Goal: Transaction & Acquisition: Purchase product/service

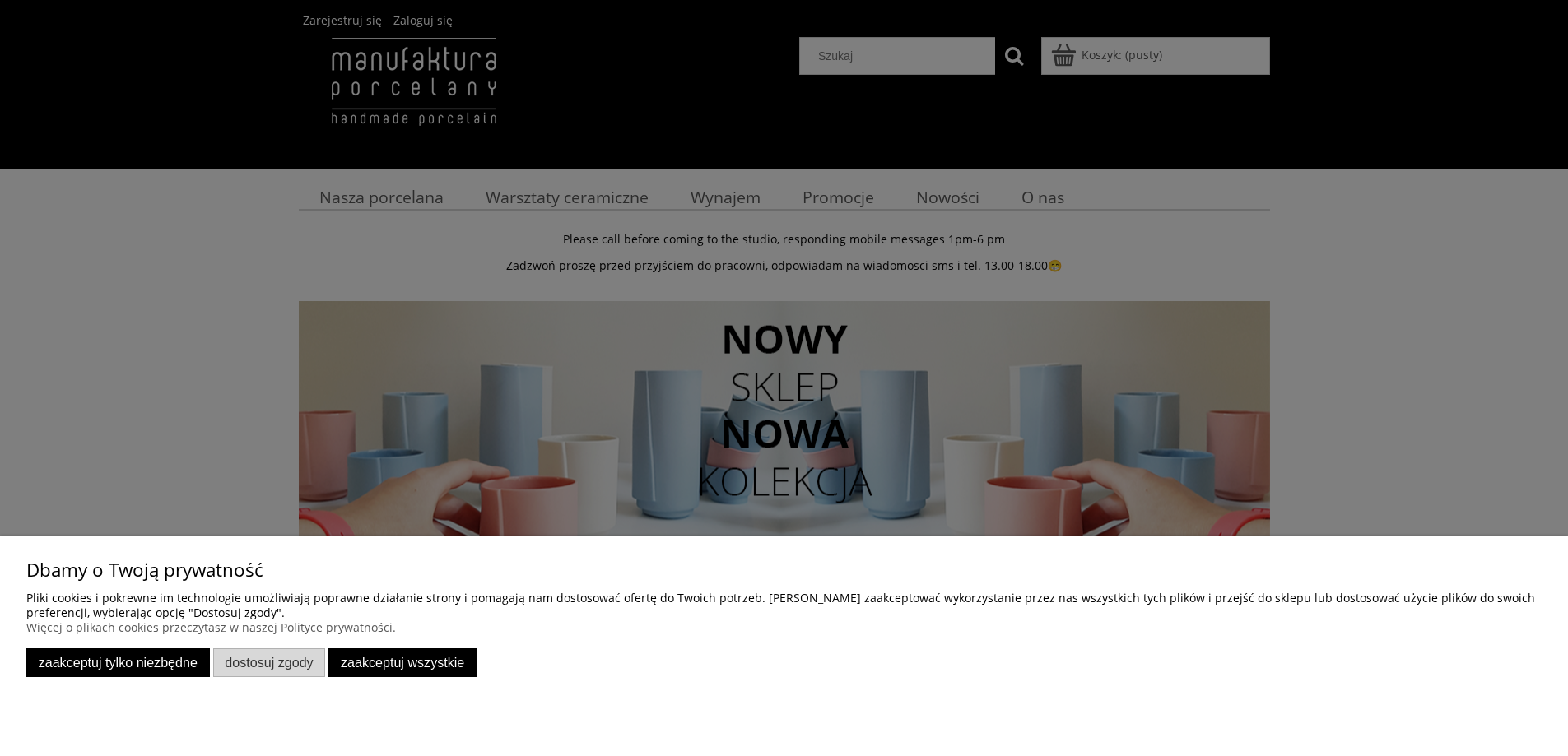
click at [157, 659] on button "Zaakceptuj tylko niezbędne" at bounding box center [119, 662] width 184 height 29
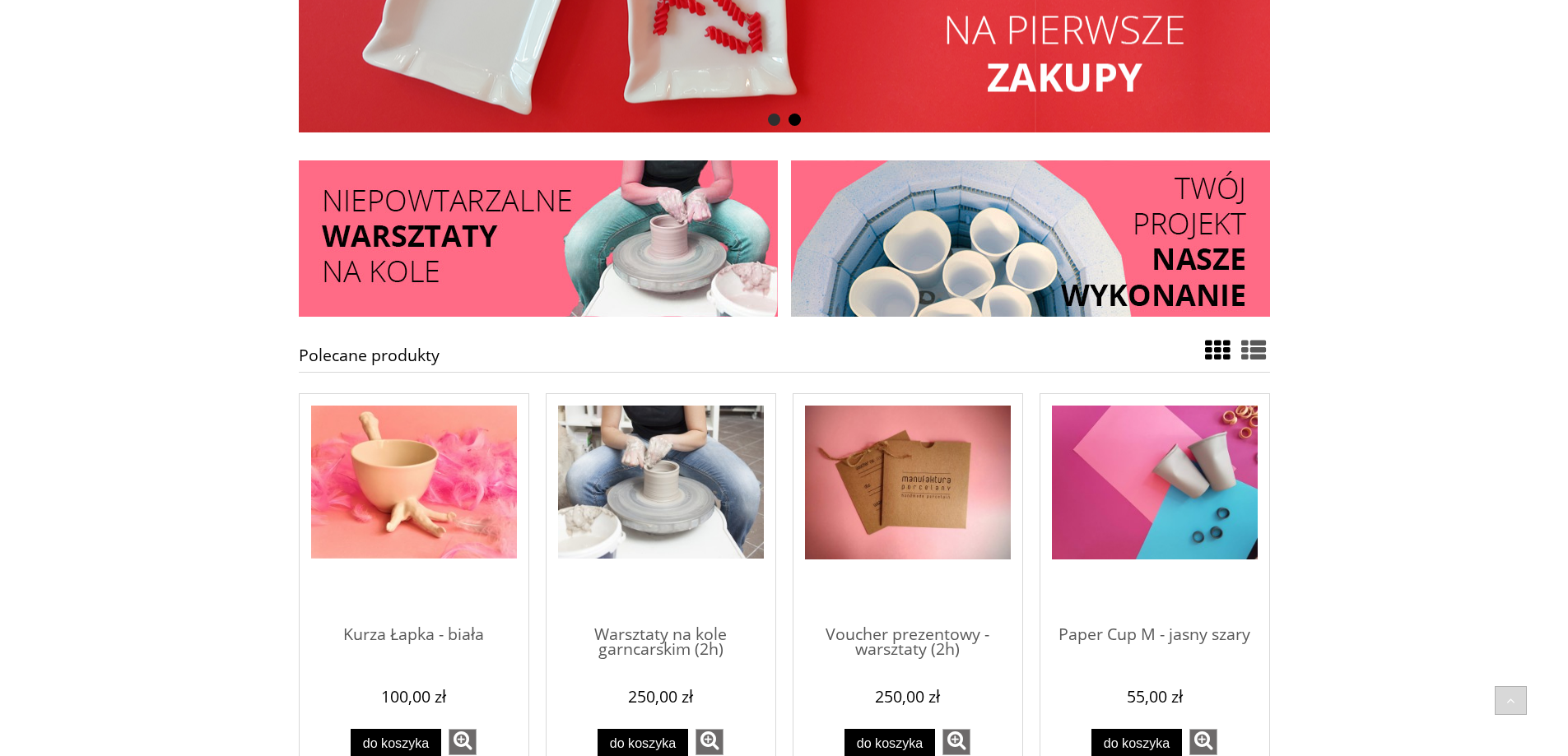
scroll to position [658, 0]
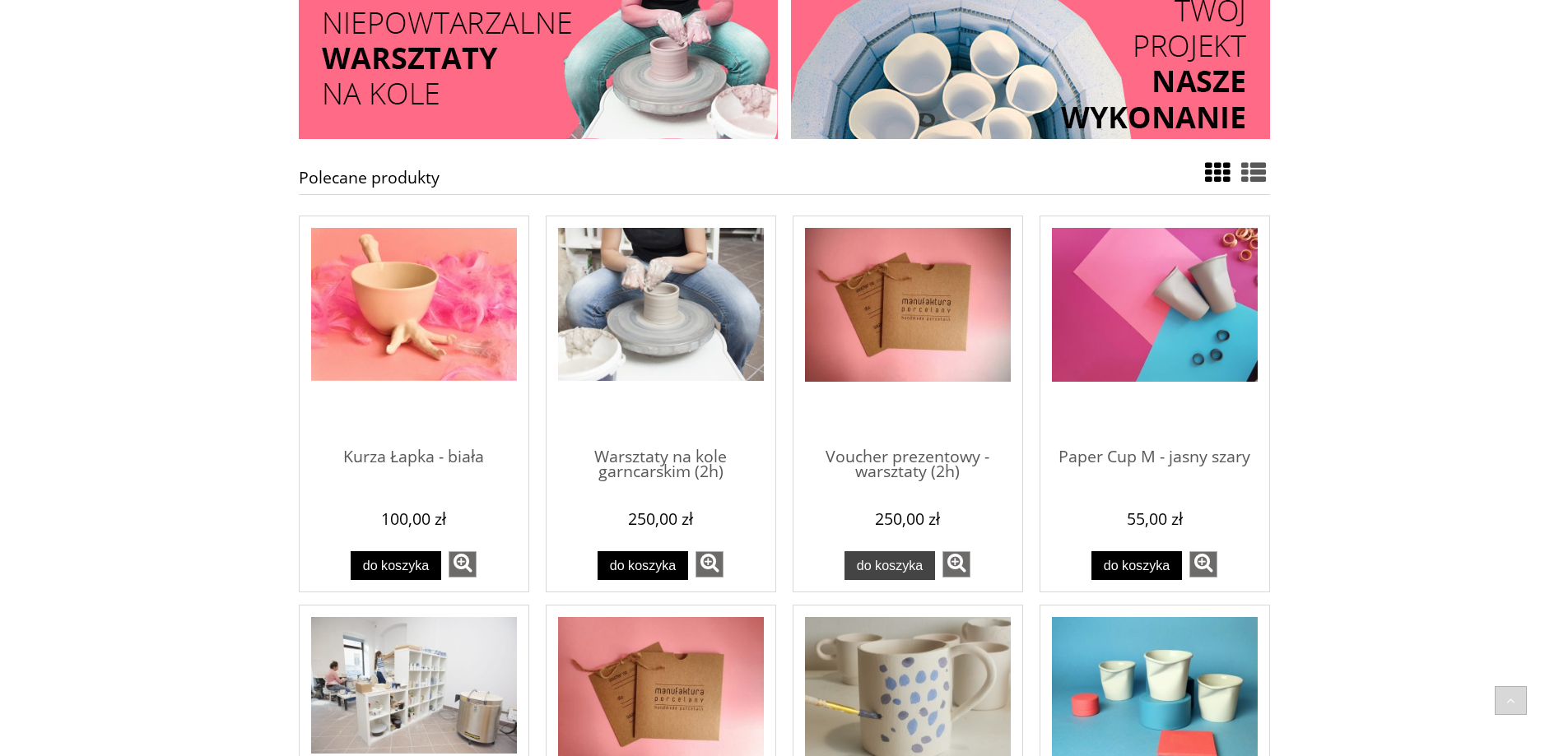
click at [905, 570] on span "Do koszyka" at bounding box center [890, 565] width 67 height 15
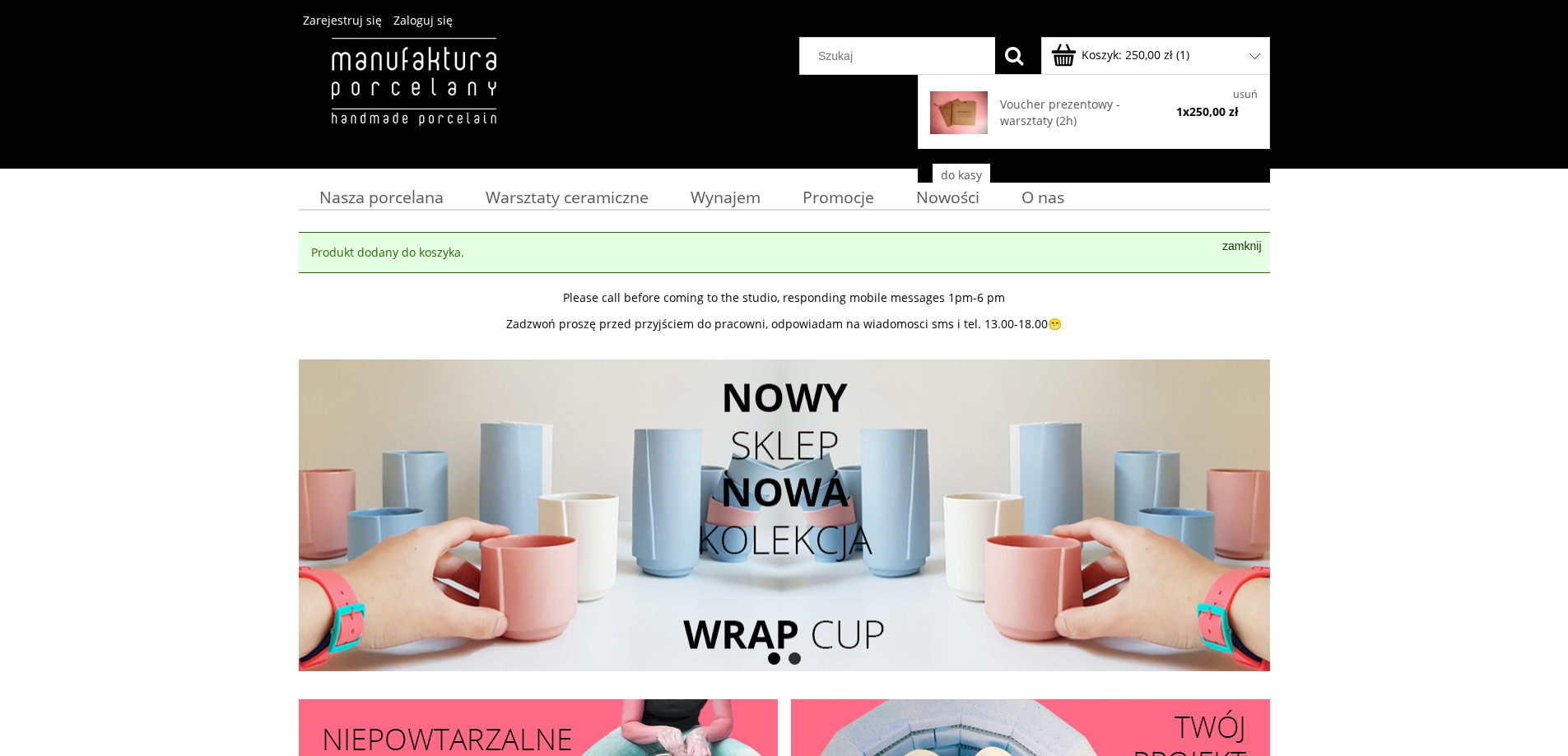
click at [1184, 51] on b "( 1 )" at bounding box center [1183, 55] width 13 height 16
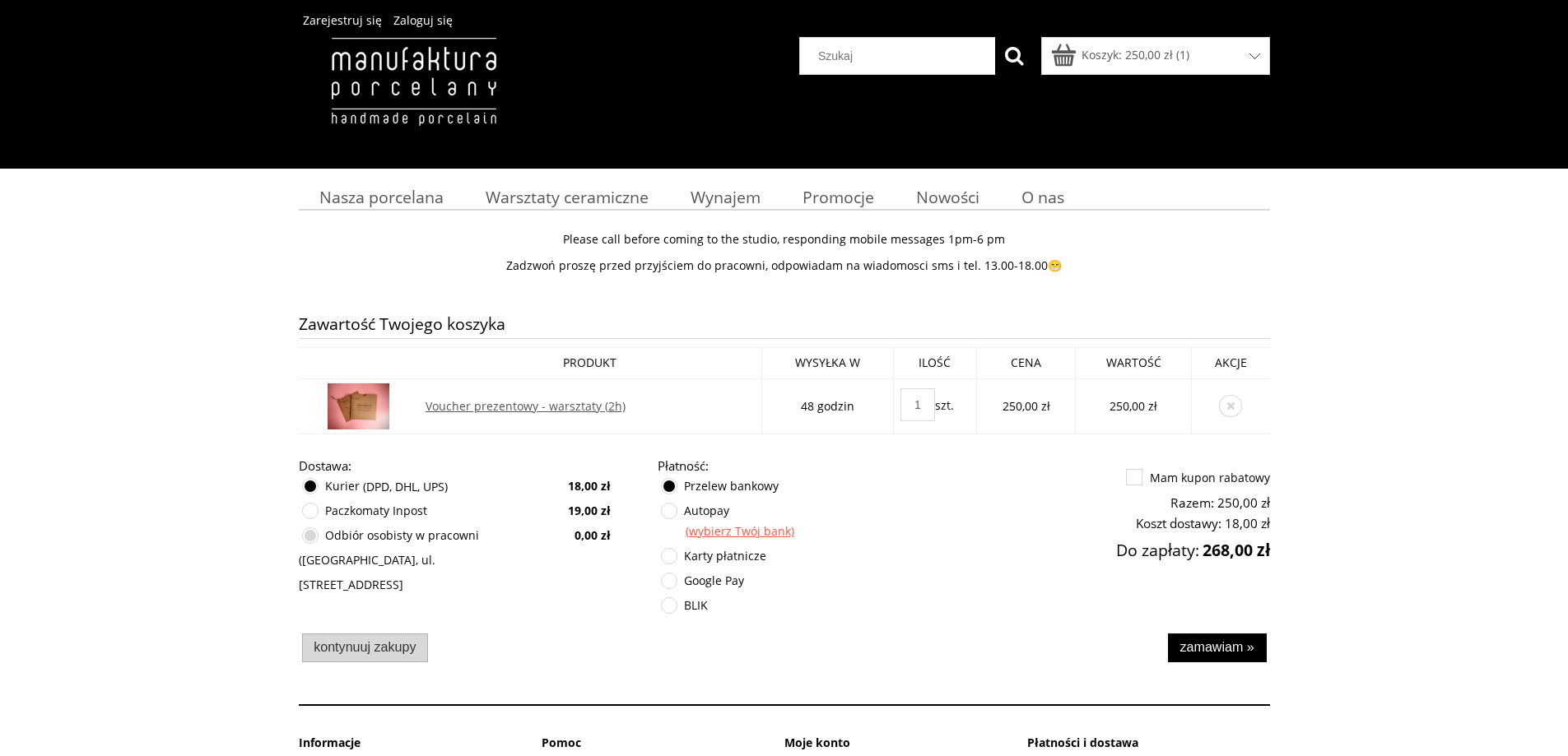
click at [303, 528] on label at bounding box center [303, 528] width 0 height 0
click at [310, 539] on input "Odbiór osobisty w pracowni (Kraków, ul. Węgierska 7/2)" at bounding box center [312, 544] width 11 height 33
radio input "true"
click at [662, 573] on label at bounding box center [662, 573] width 0 height 0
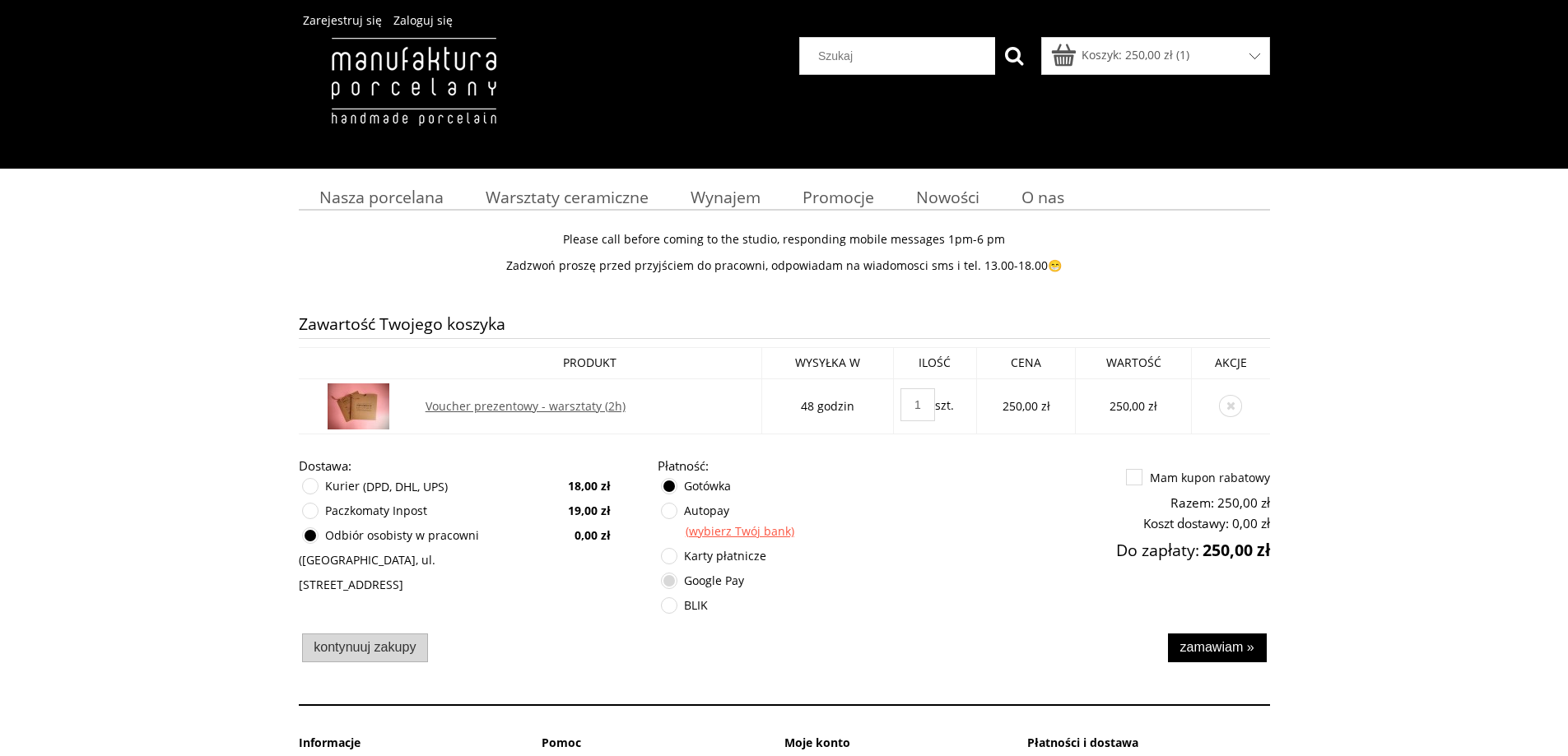
click at [674, 581] on input "Google Pay" at bounding box center [672, 589] width 11 height 33
radio input "true"
click at [1185, 656] on image "Buy with GPay" at bounding box center [1174, 647] width 31 height 24
click at [725, 564] on span "Karty płatnicze" at bounding box center [712, 557] width 109 height 25
click at [729, 555] on label "Karty płatnicze" at bounding box center [725, 556] width 82 height 16
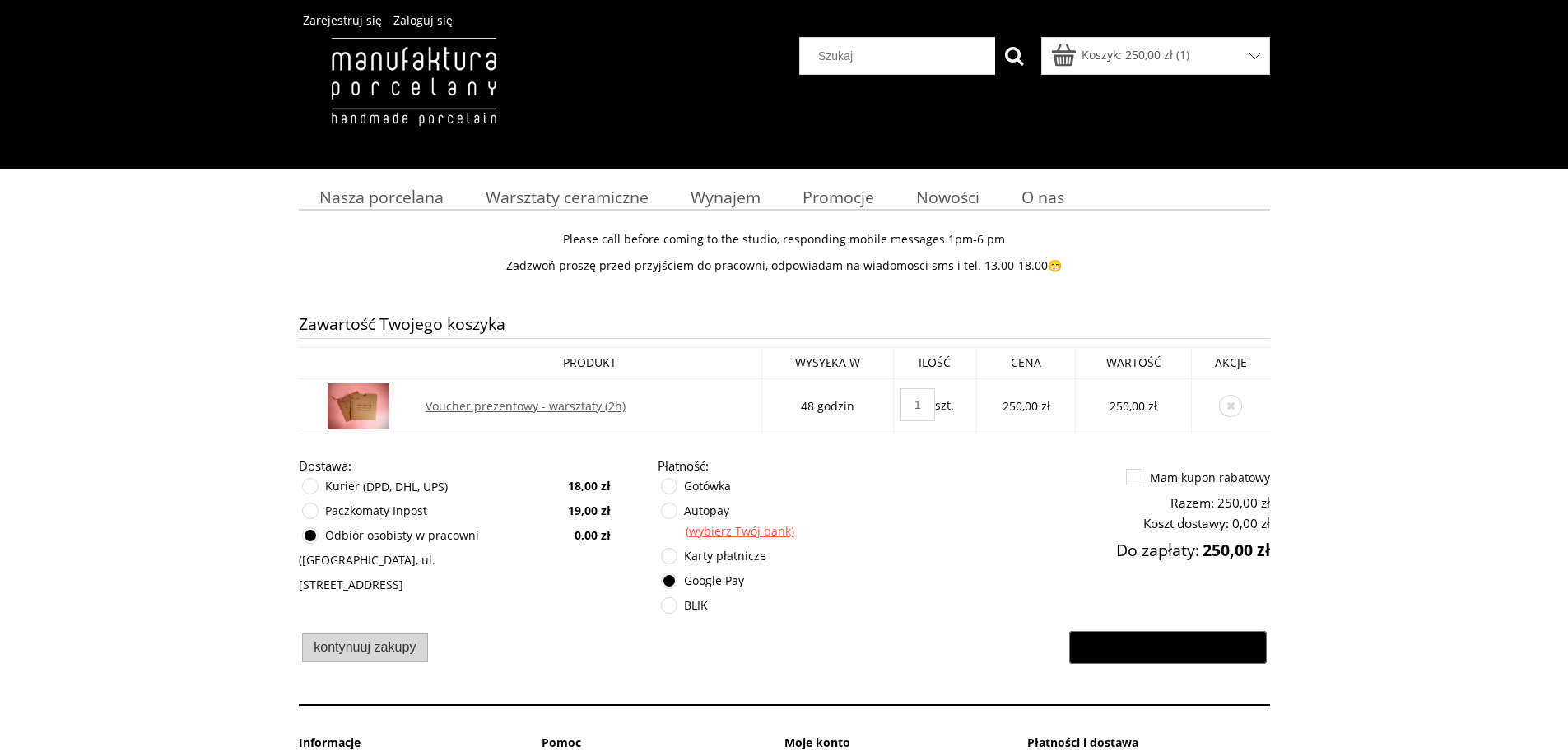
click at [677, 555] on input "Karty płatnicze" at bounding box center [672, 565] width 11 height 33
radio input "true"
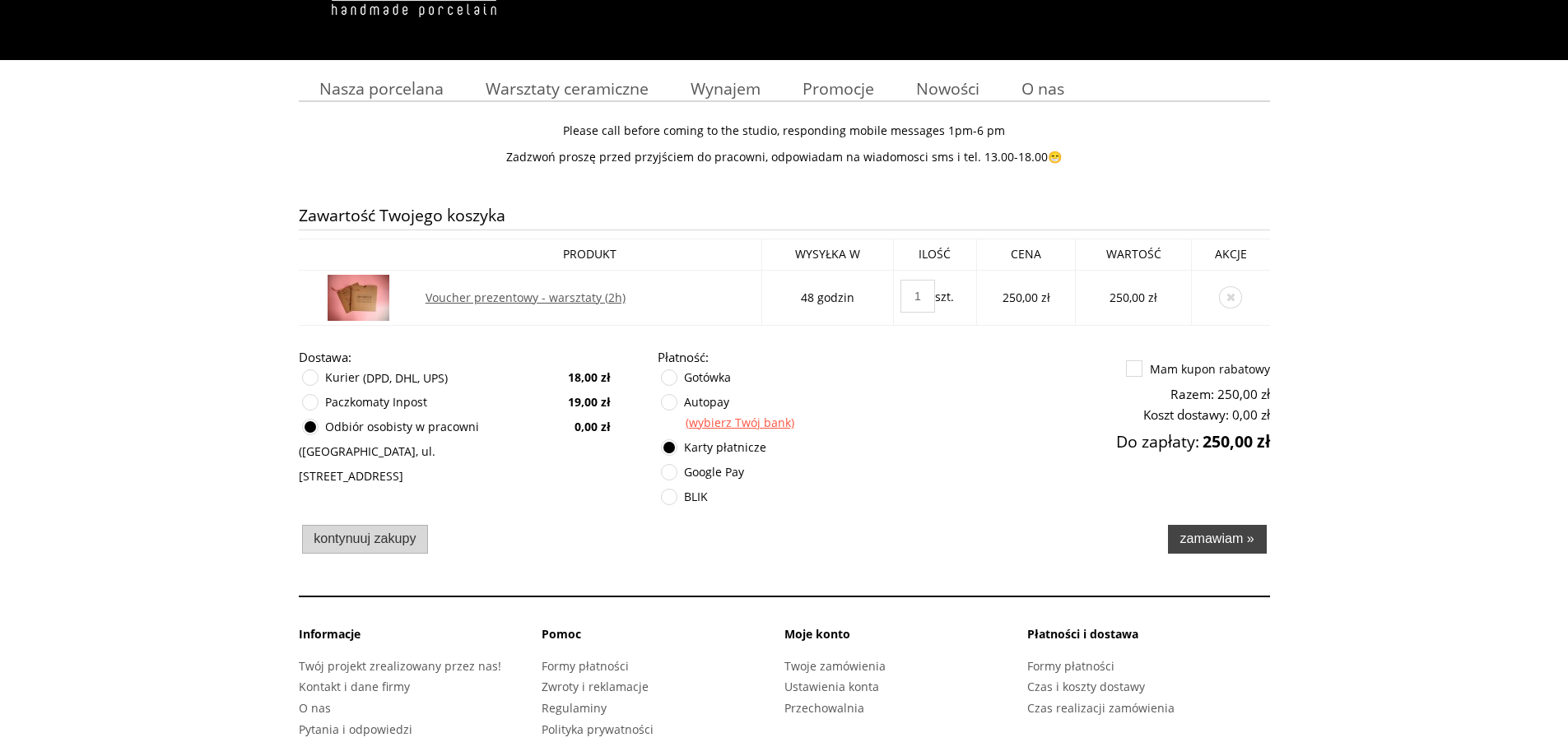
click at [1232, 537] on span "Zamawiam »" at bounding box center [1216, 538] width 74 height 15
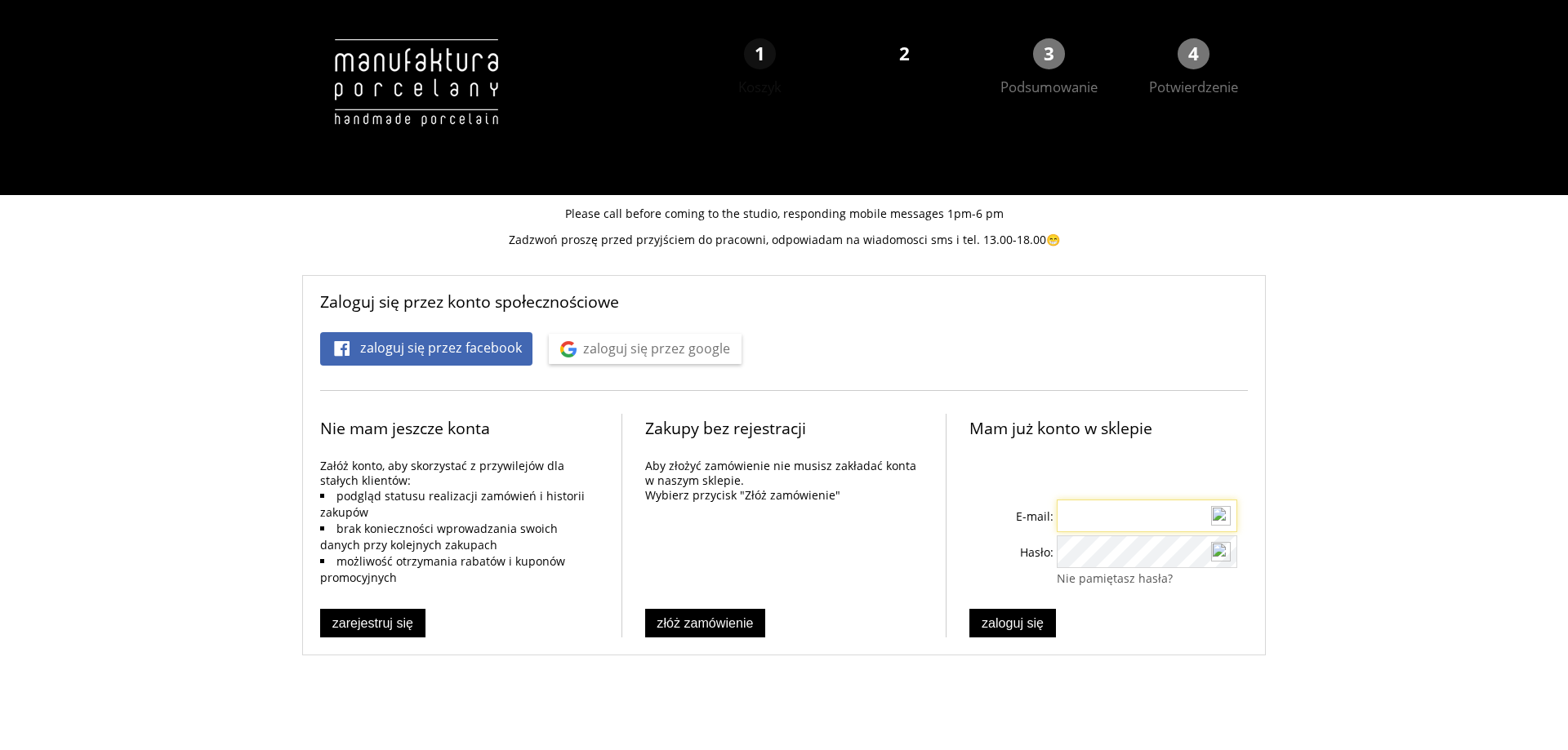
click at [1104, 517] on input "E-mail:" at bounding box center [1147, 516] width 181 height 33
click at [714, 626] on span "Złóż zamówienie" at bounding box center [704, 623] width 96 height 15
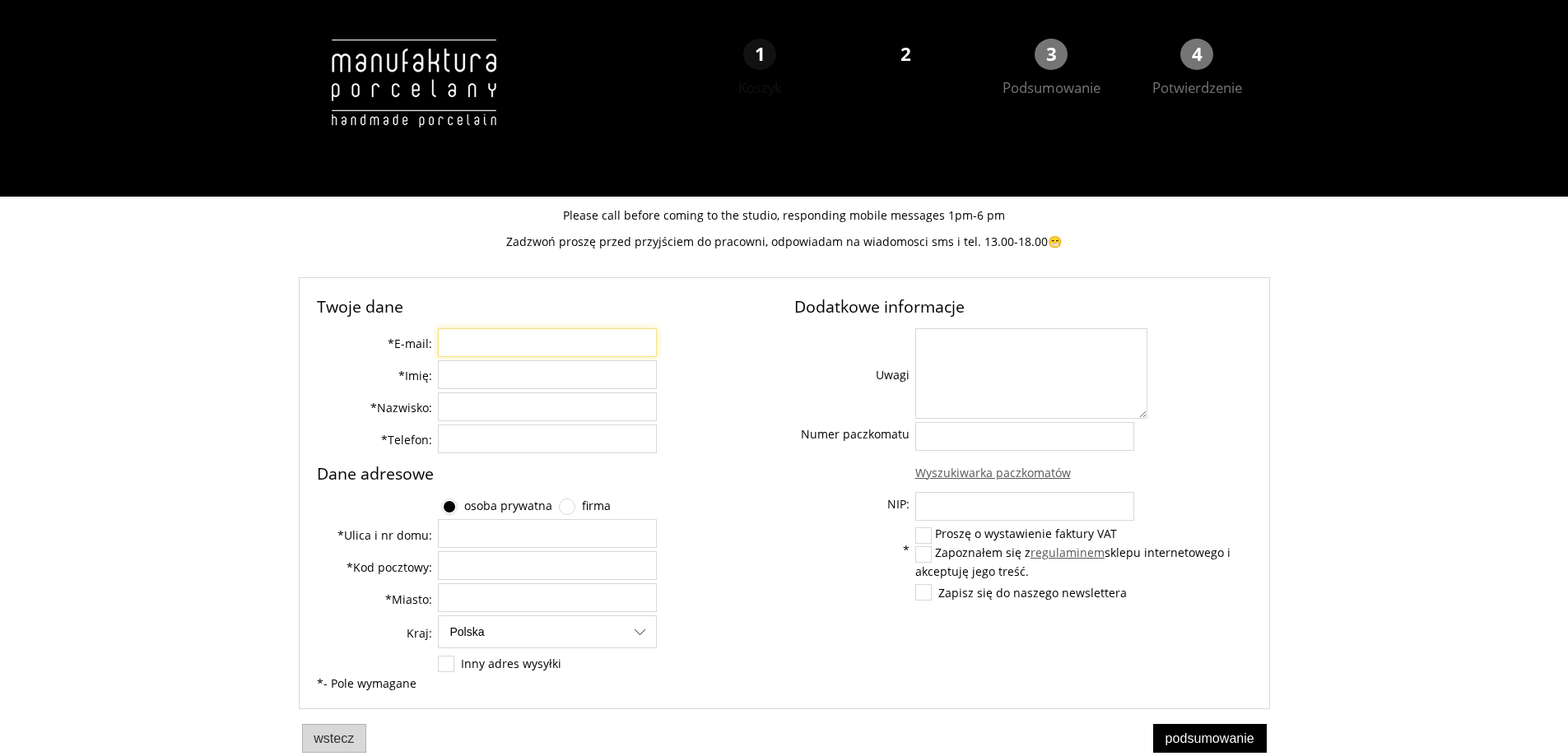
click at [514, 337] on input "* E-mail:" at bounding box center [547, 342] width 219 height 29
type input "tomecki.sygula@gmail.com"
type input "Tomasz"
type input "Syguła"
type input "603066506"
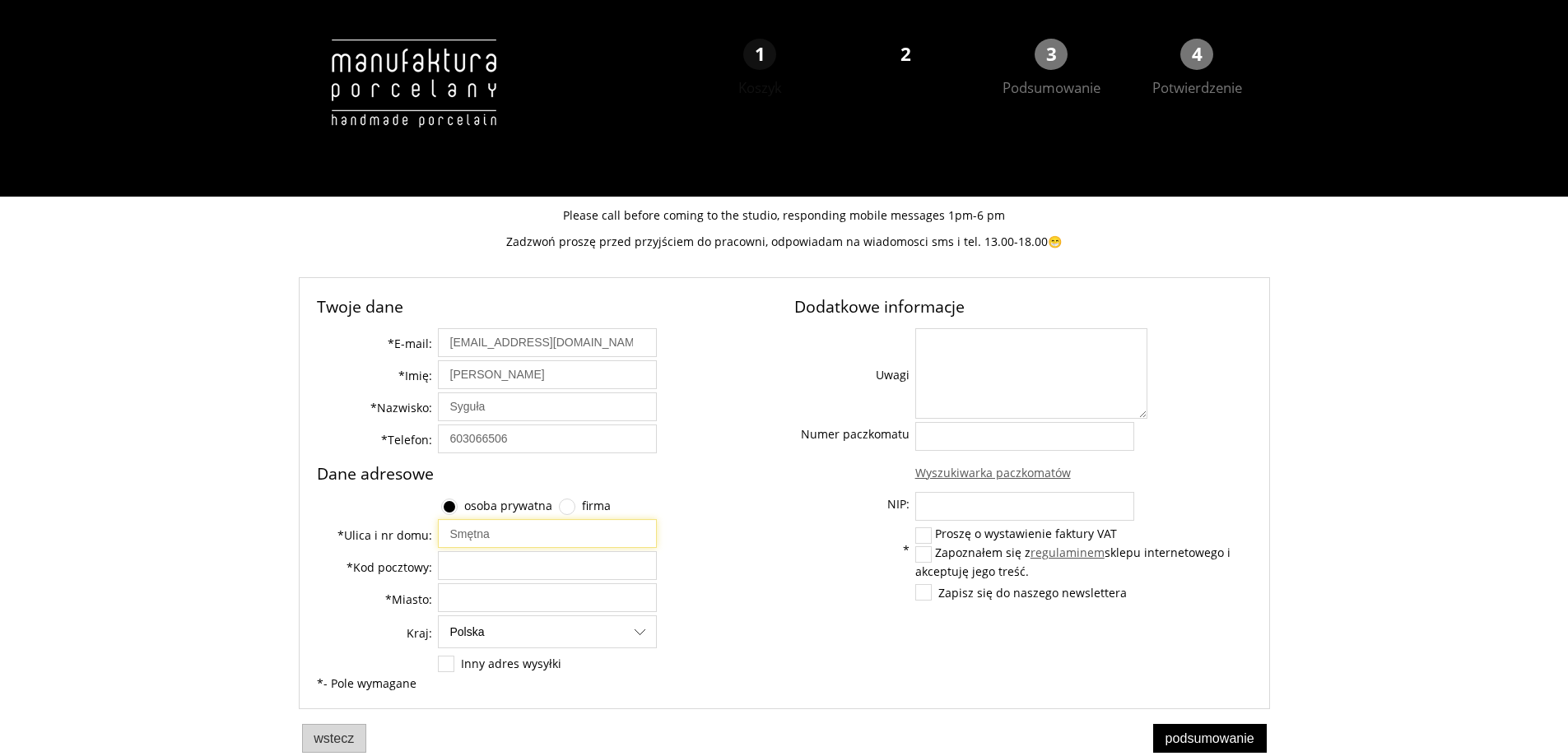
click at [516, 543] on input "Smętna" at bounding box center [547, 533] width 219 height 29
type input "Smętna"
type input "31-343"
type input "Kraków"
click at [964, 391] on textarea "Uwagi" at bounding box center [1031, 374] width 232 height 91
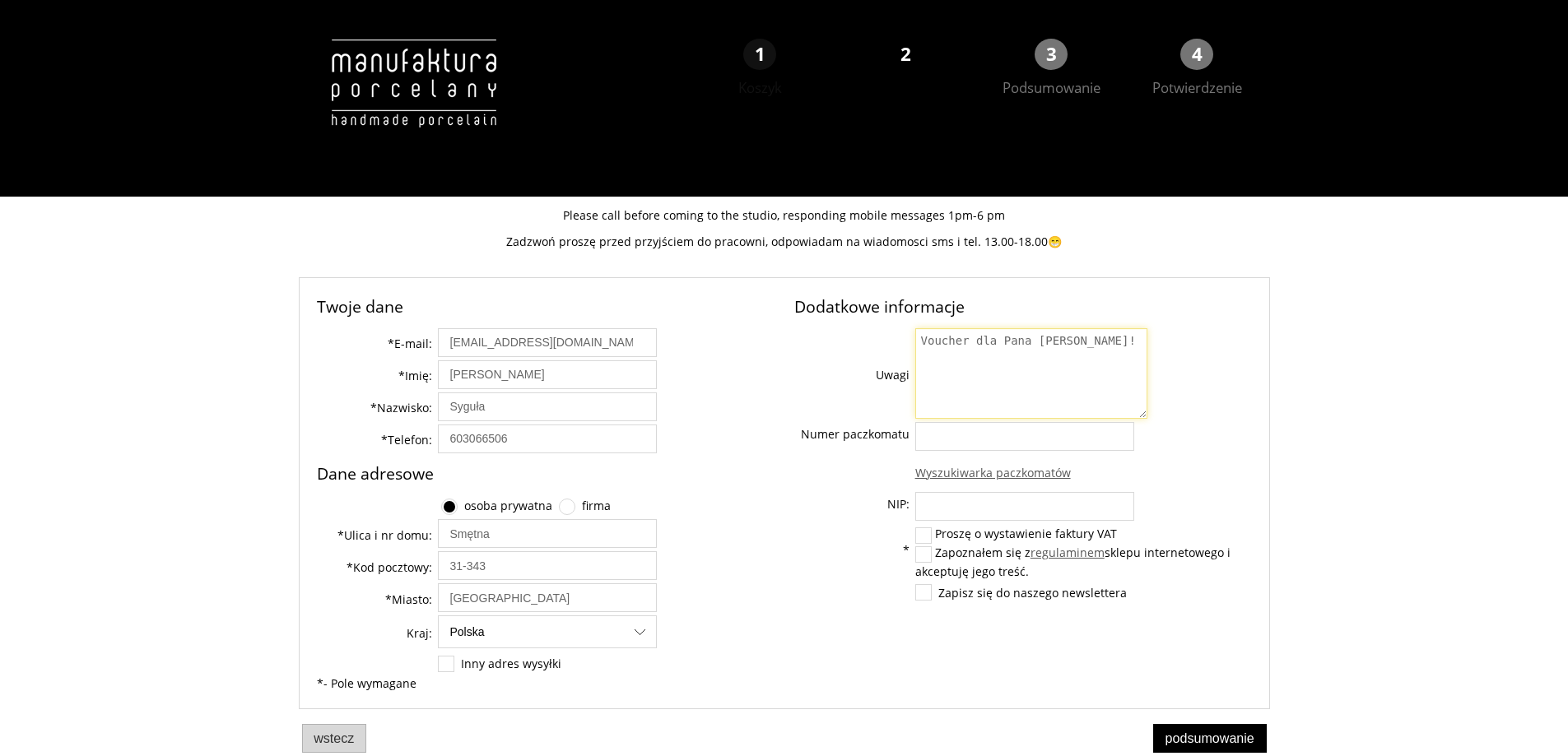
type textarea "Voucher dla Pana Łukasza!"
click at [838, 482] on td at bounding box center [855, 472] width 121 height 37
click at [923, 557] on label at bounding box center [923, 555] width 15 height 15
click at [923, 557] on input "Zapoznałem się z regulaminem sklepu internetowego i akceptuję jego treść." at bounding box center [926, 553] width 11 height 11
checkbox input "true"
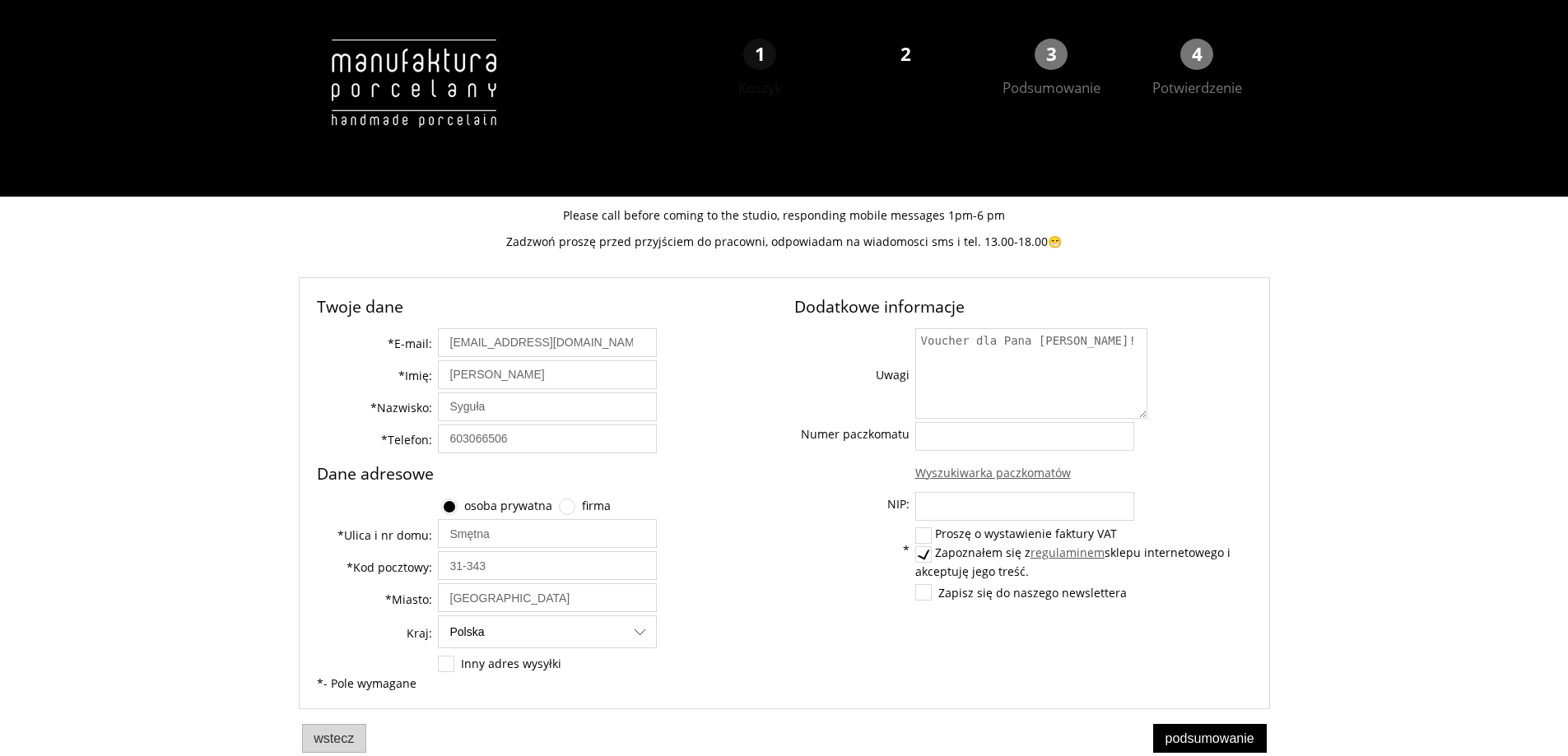
scroll to position [33, 0]
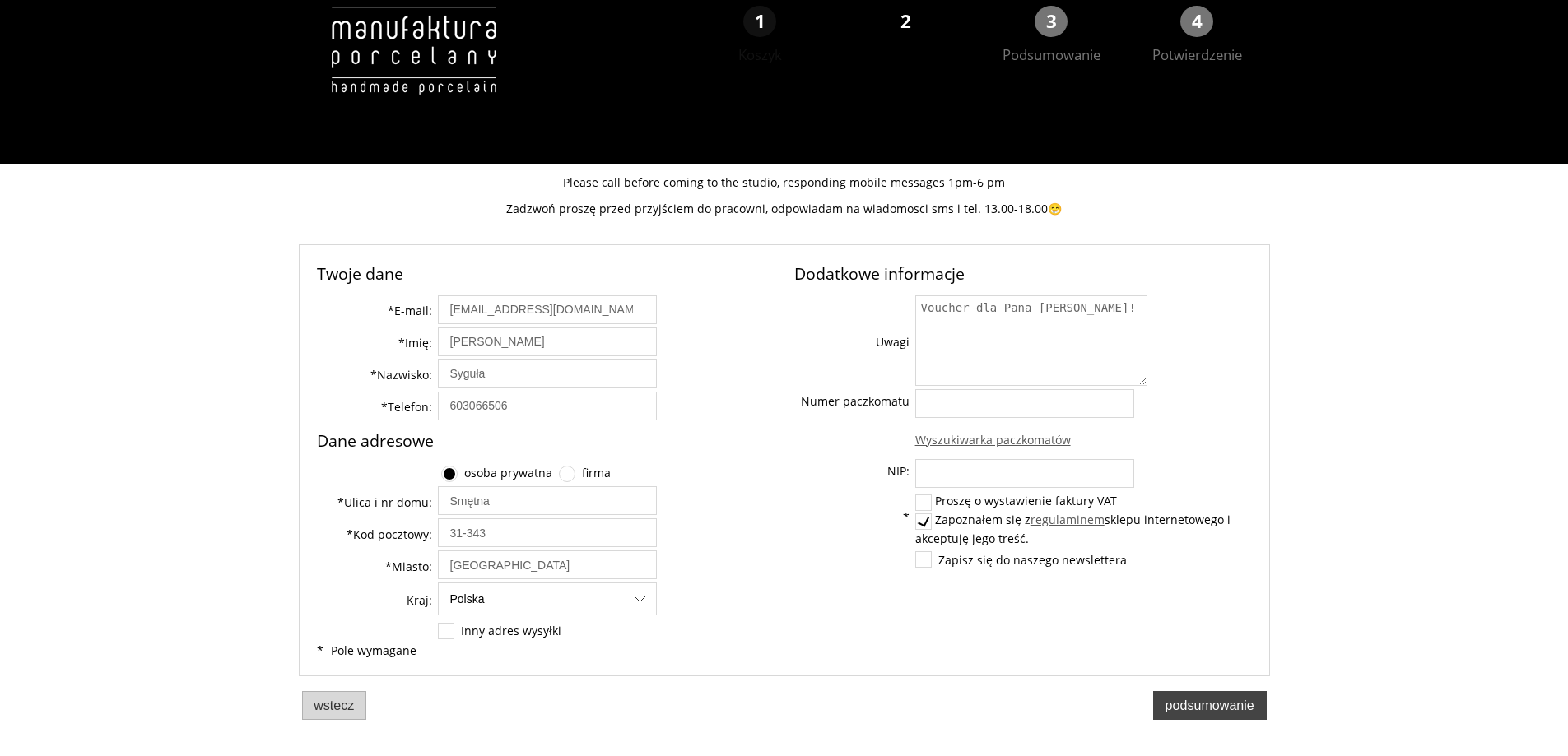
click at [1193, 698] on span "Podsumowanie" at bounding box center [1210, 705] width 89 height 15
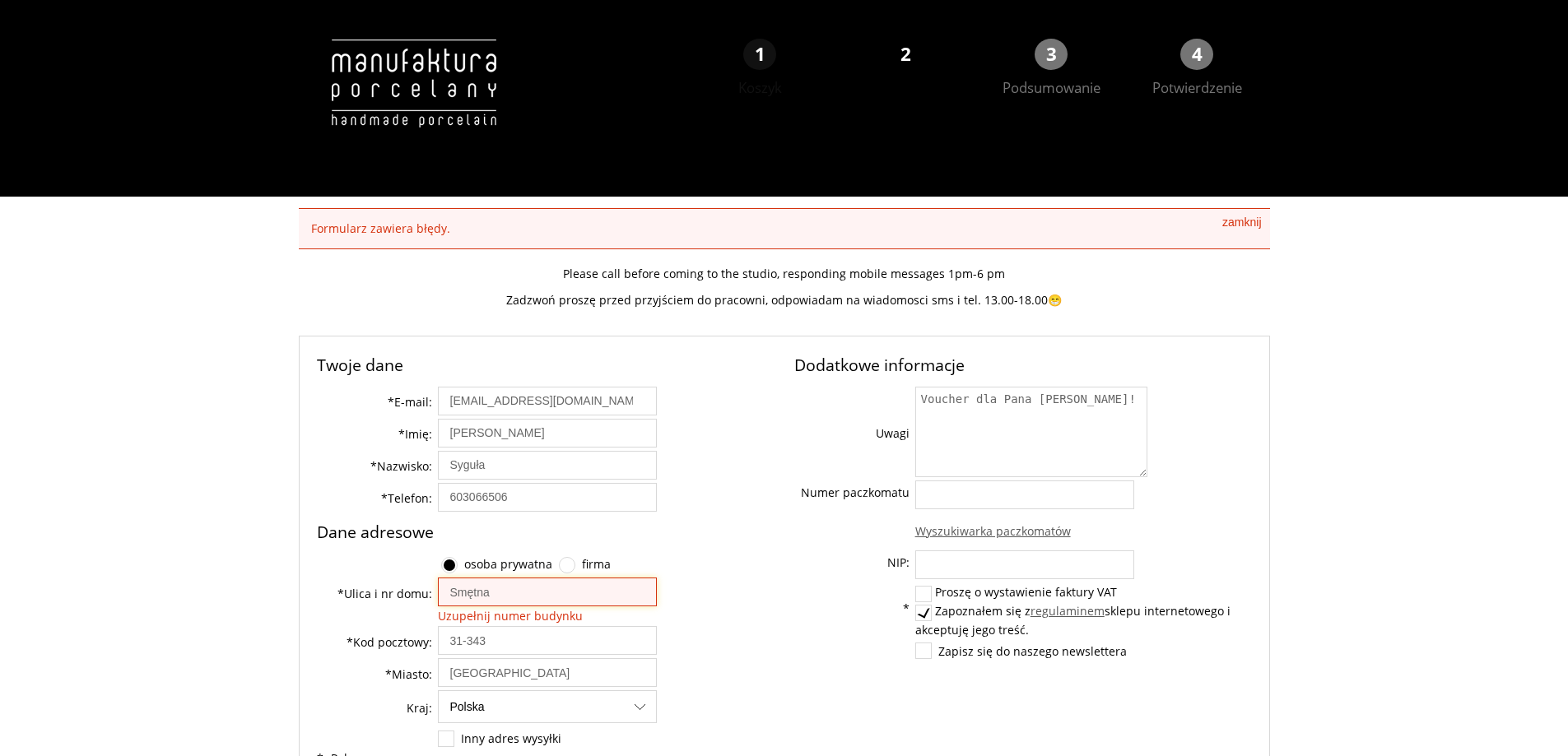
click at [515, 595] on input "Smętna" at bounding box center [547, 592] width 219 height 29
type input "Smętna 7A/28"
click at [1225, 445] on div "Voucher dla Pana [PERSON_NAME]!" at bounding box center [1083, 433] width 336 height 94
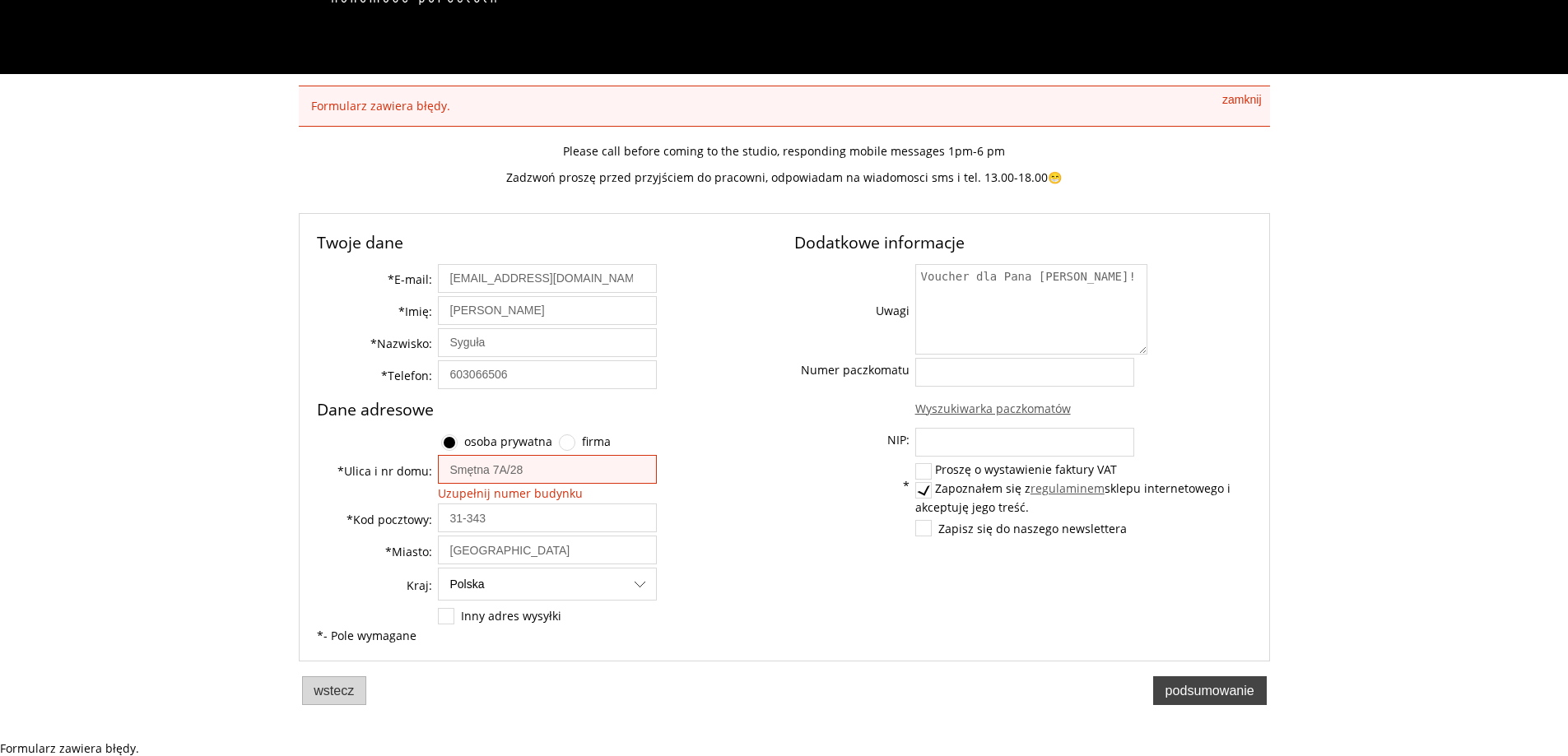
click at [1217, 681] on button "Podsumowanie" at bounding box center [1209, 691] width 113 height 29
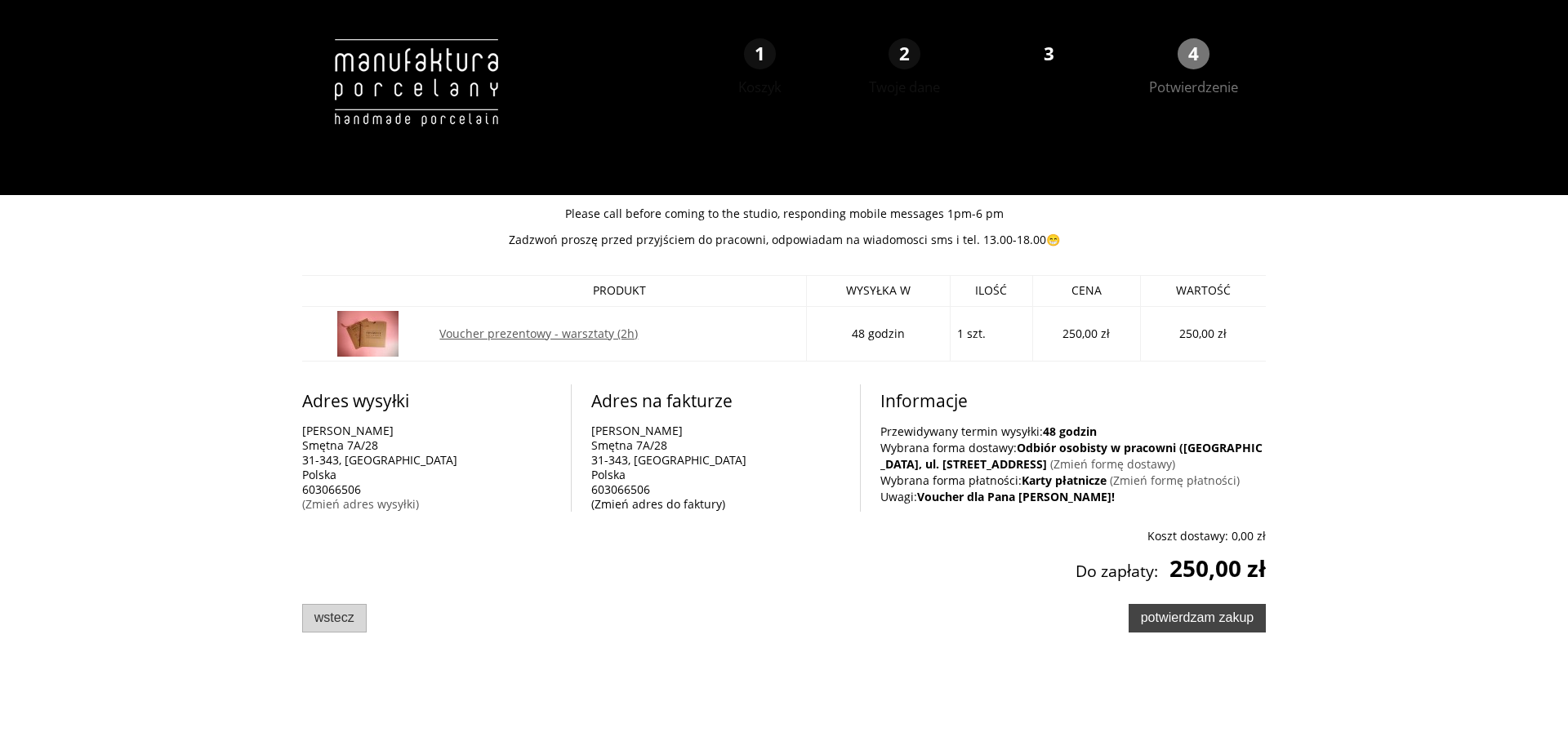
click at [1187, 626] on button "Potwierdzam zakup" at bounding box center [1196, 618] width 137 height 28
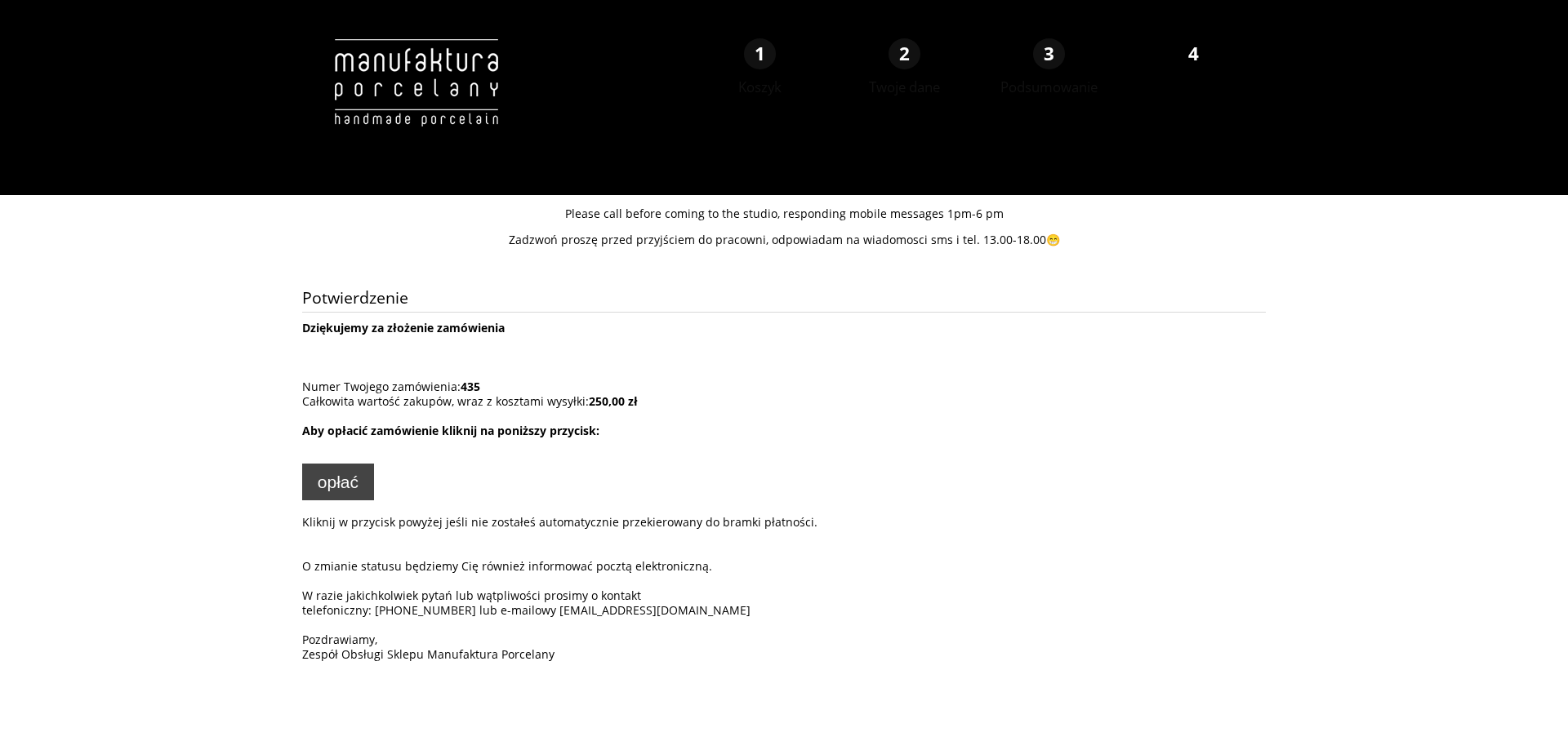
click at [352, 487] on span "Opłać" at bounding box center [338, 481] width 41 height 19
